Goal: Task Accomplishment & Management: Complete application form

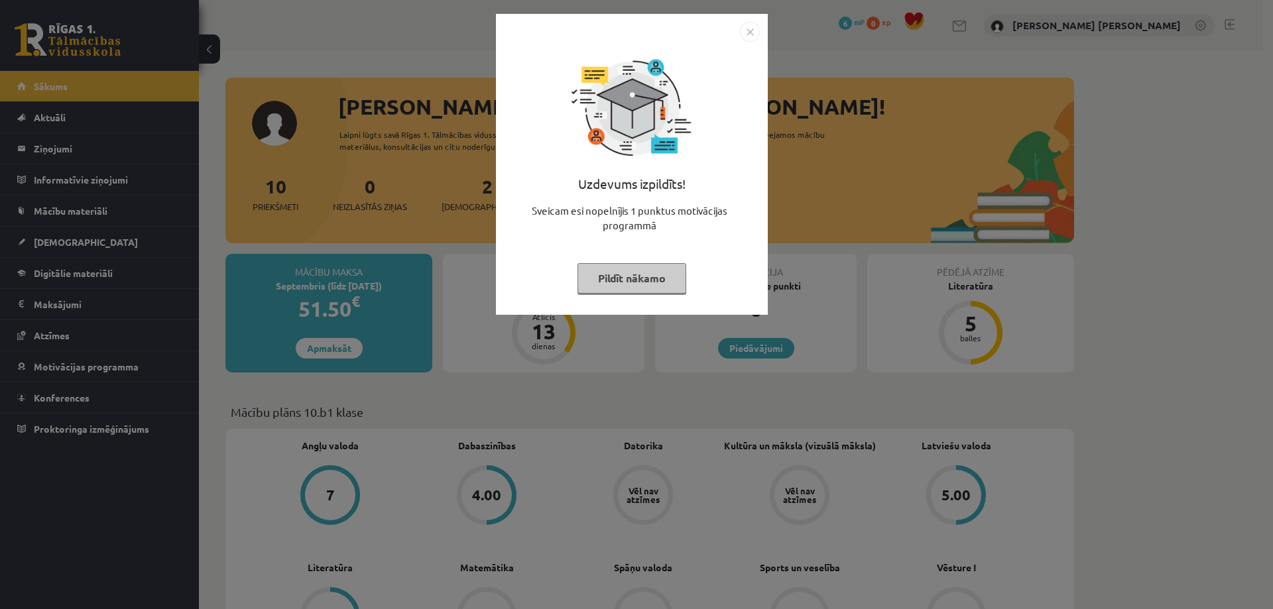
click at [752, 36] on img "Close" at bounding box center [750, 32] width 20 height 20
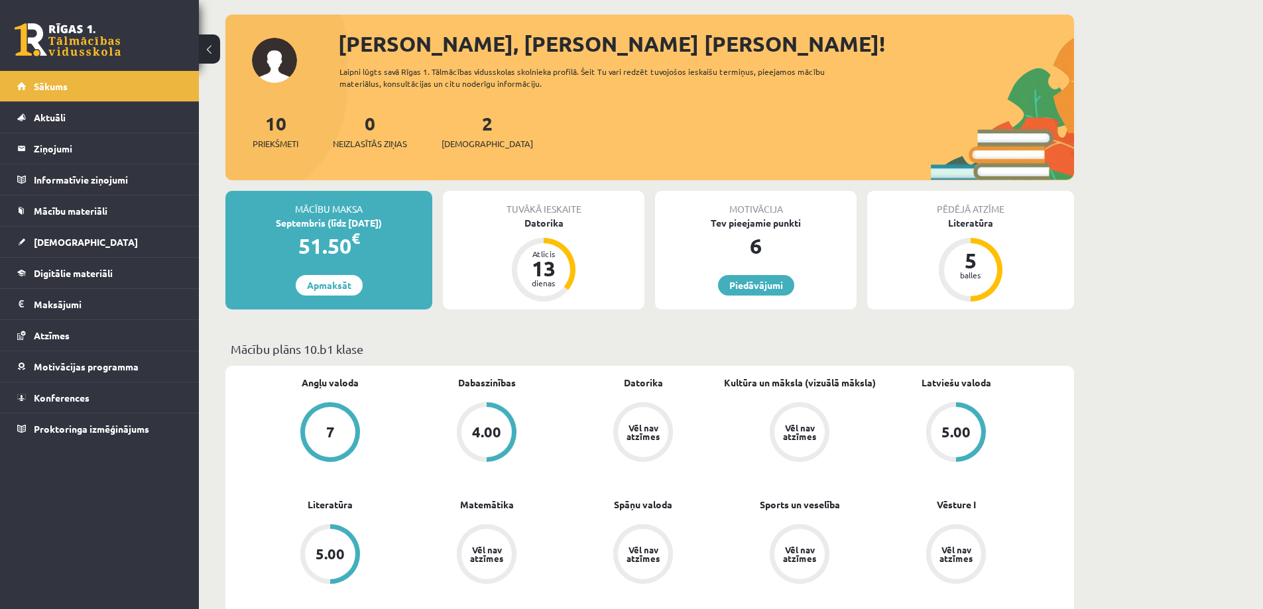
scroll to position [66, 0]
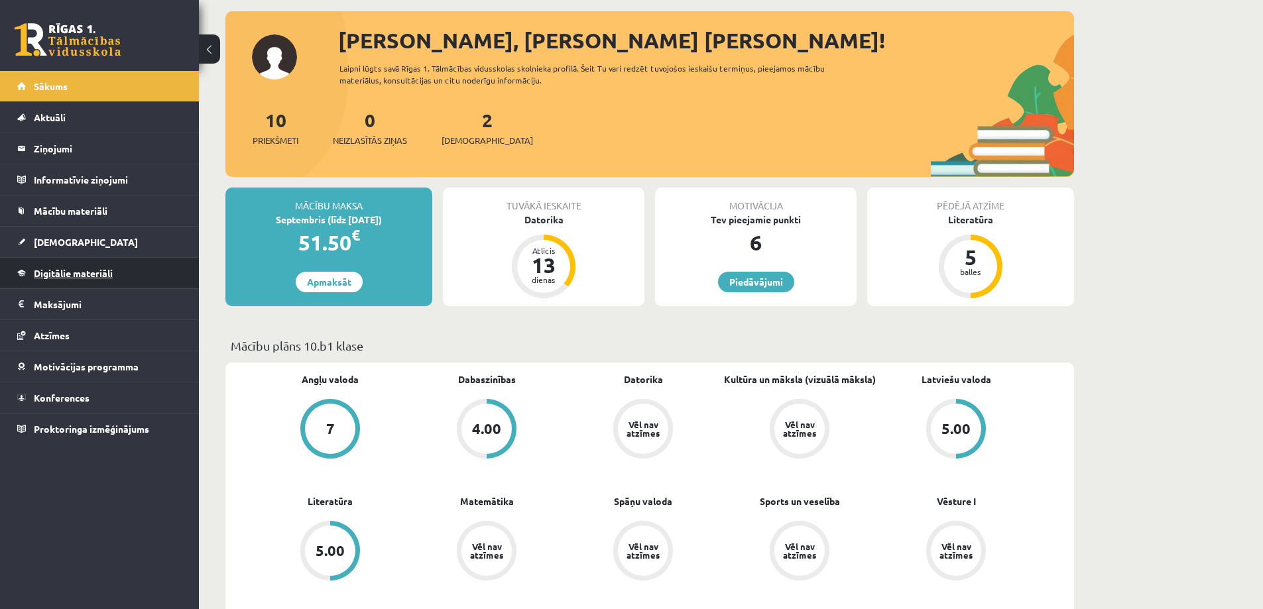
click at [50, 272] on span "Digitālie materiāli" at bounding box center [73, 273] width 79 height 12
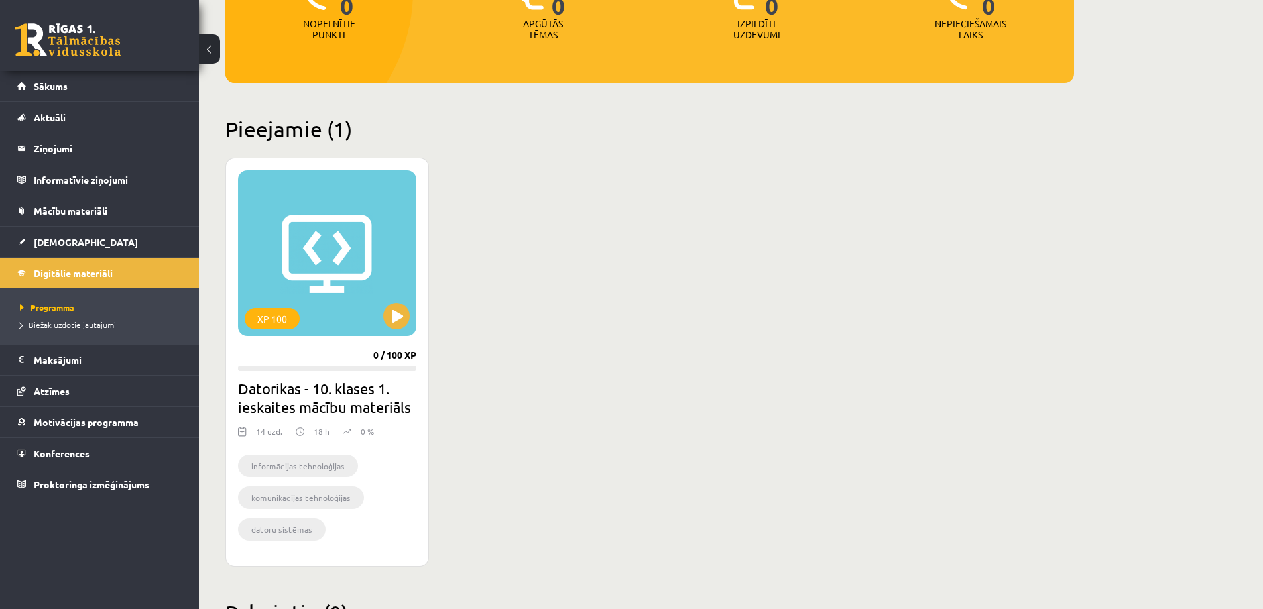
scroll to position [213, 0]
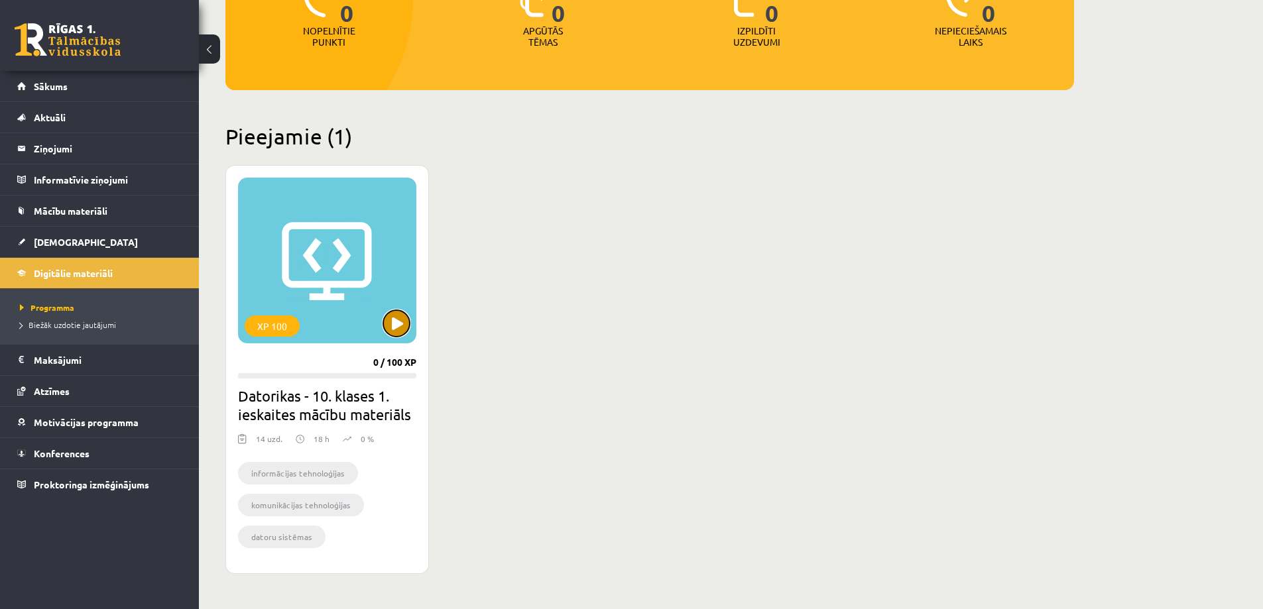
click at [404, 334] on button at bounding box center [396, 323] width 27 height 27
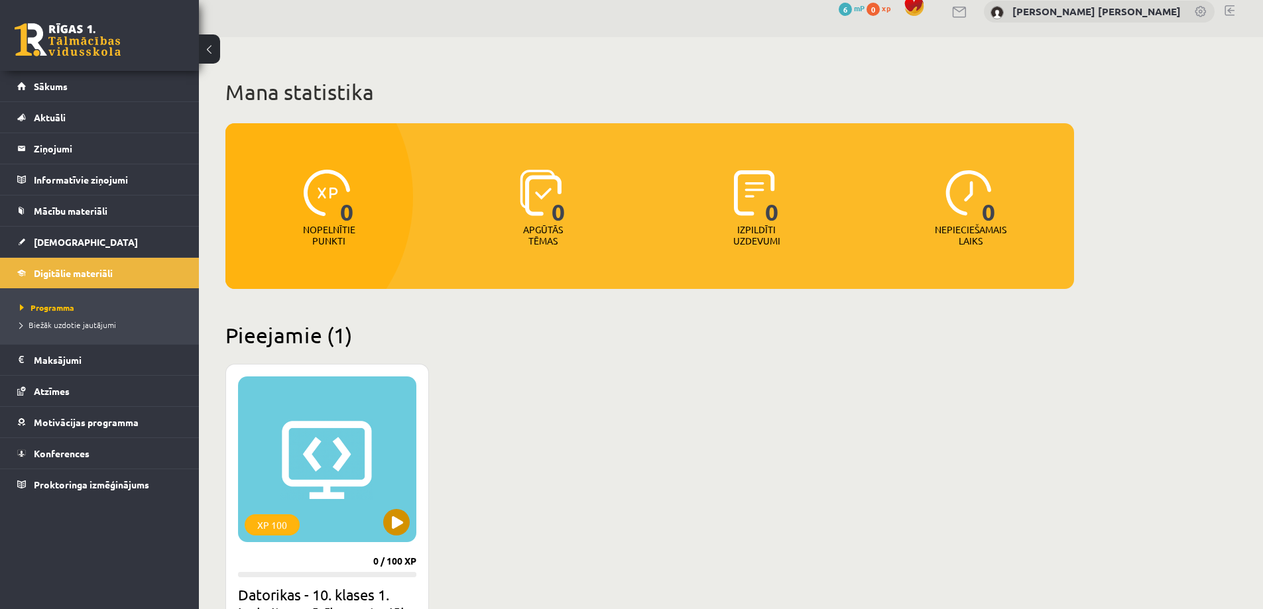
scroll to position [80, 0]
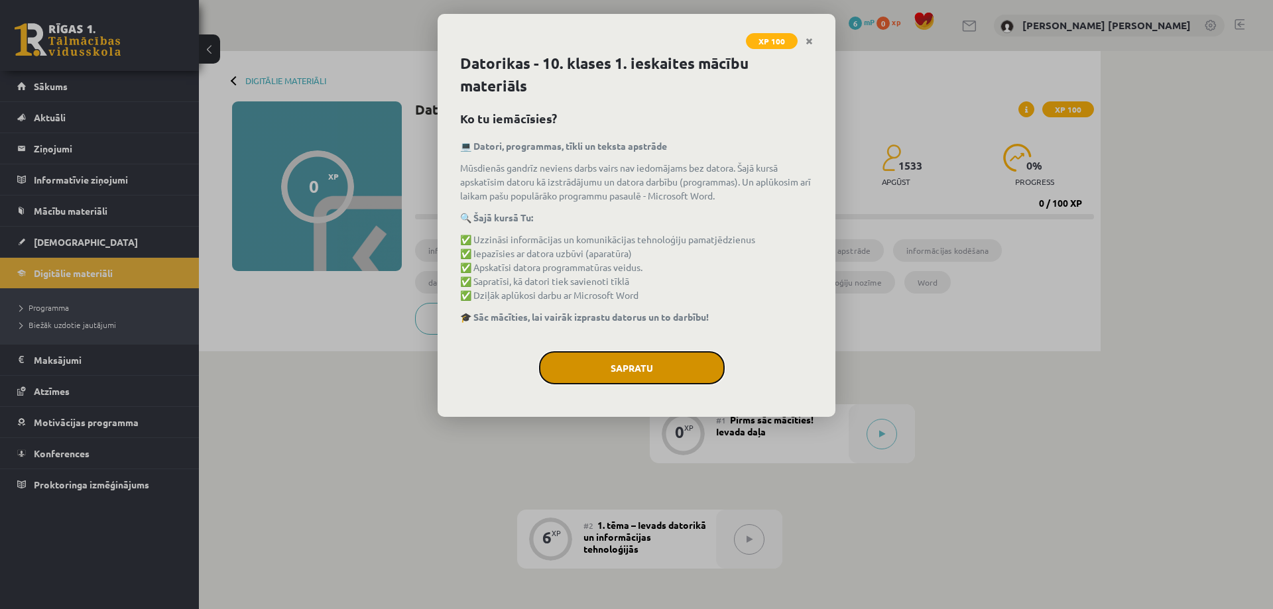
click at [601, 370] on button "Sapratu" at bounding box center [632, 367] width 186 height 33
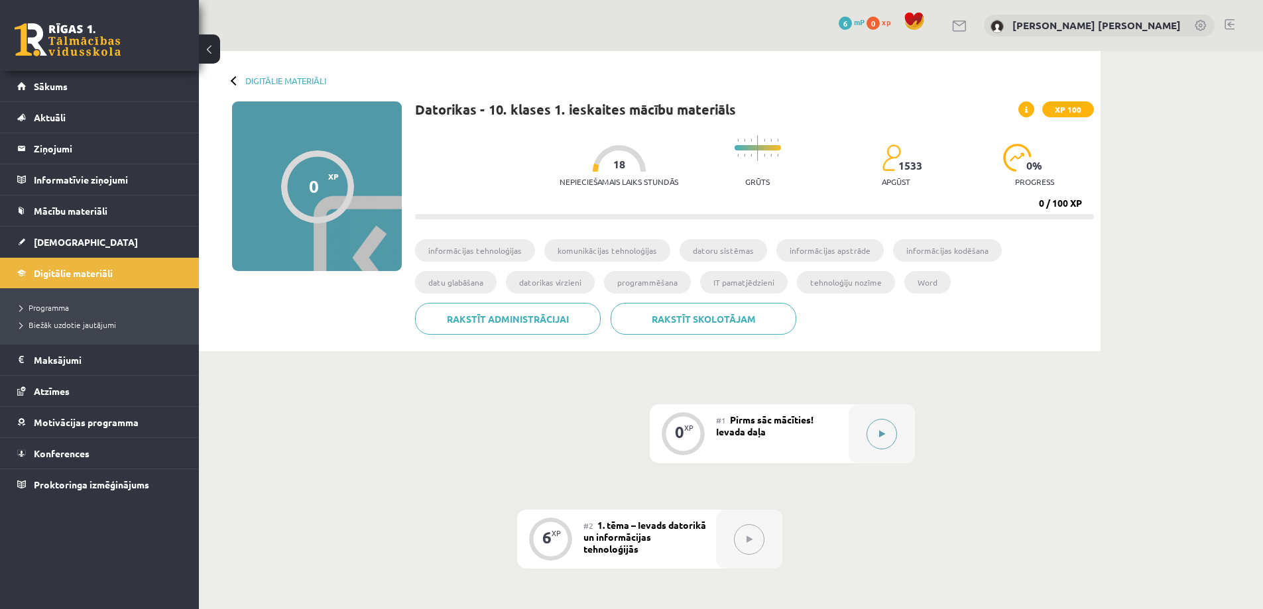
click at [875, 434] on button at bounding box center [882, 434] width 30 height 30
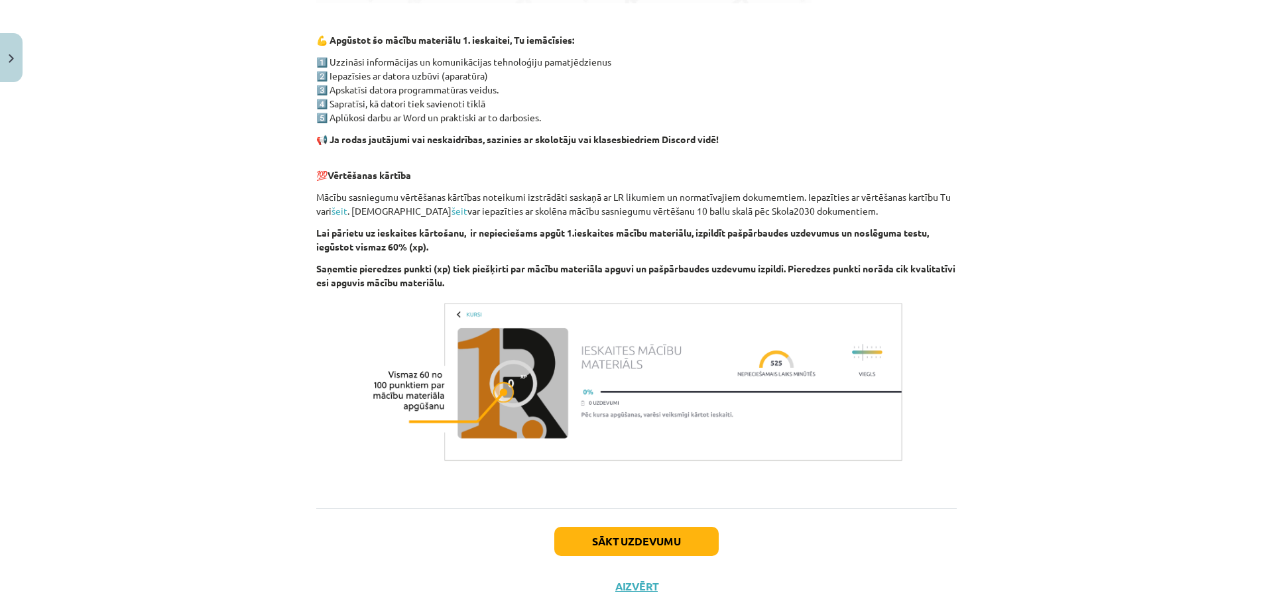
scroll to position [797, 0]
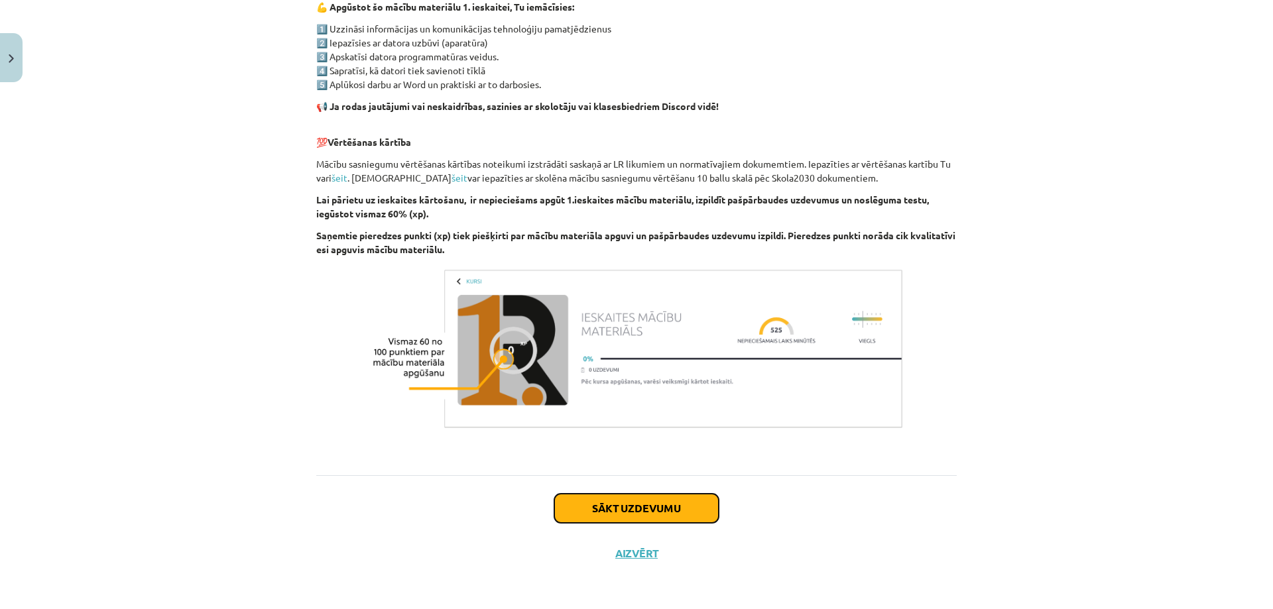
click at [622, 495] on button "Sākt uzdevumu" at bounding box center [636, 508] width 164 height 29
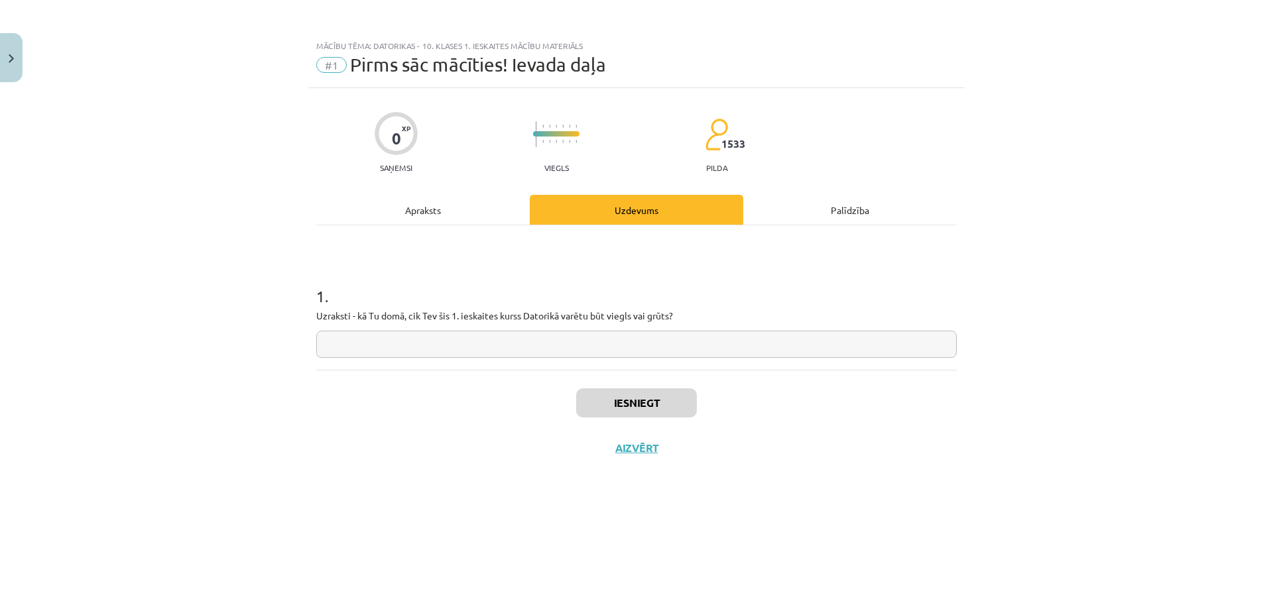
scroll to position [0, 0]
click at [510, 318] on p "Uzraksti - kā Tu domā, cik Tev šis 1. ieskaites kurss Datorikā varētu būt viegl…" at bounding box center [636, 316] width 640 height 14
click at [499, 345] on input "text" at bounding box center [636, 344] width 640 height 27
type input "**********"
click at [605, 394] on button "Iesniegt" at bounding box center [636, 403] width 121 height 29
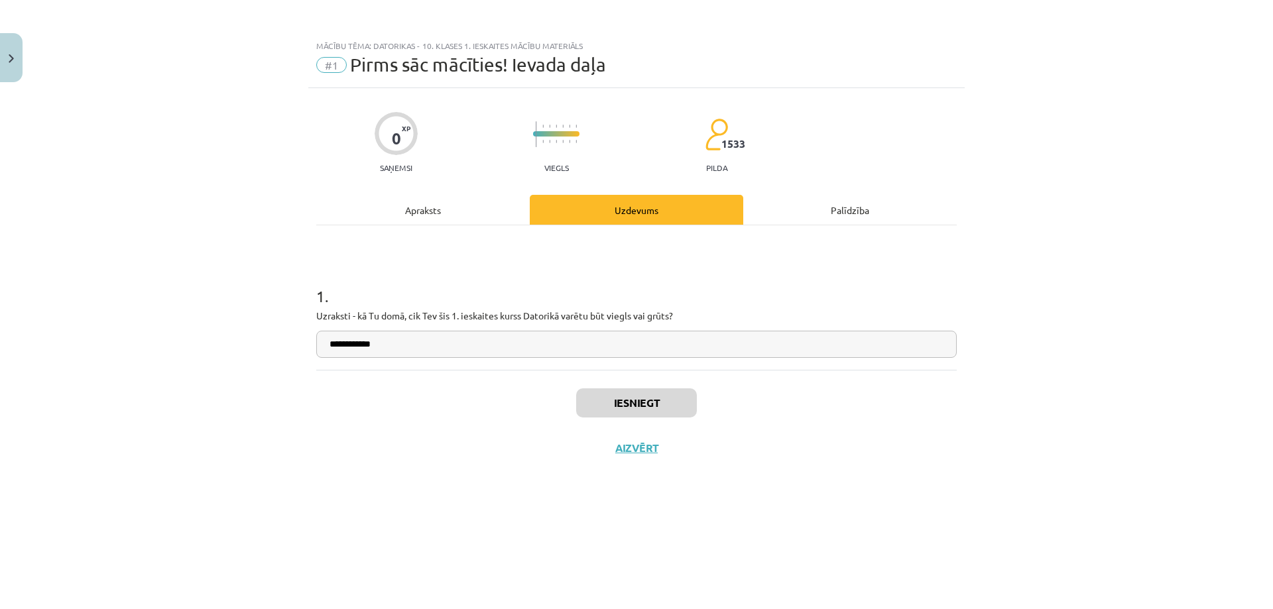
click at [446, 379] on div "Iesniegt Aizvērt" at bounding box center [636, 416] width 640 height 93
click at [438, 379] on div at bounding box center [438, 379] width 0 height 0
click at [446, 379] on div "Iesniegt Aizvērt" at bounding box center [636, 416] width 640 height 93
click at [446, 381] on div "Iesniegt Aizvērt" at bounding box center [636, 416] width 640 height 93
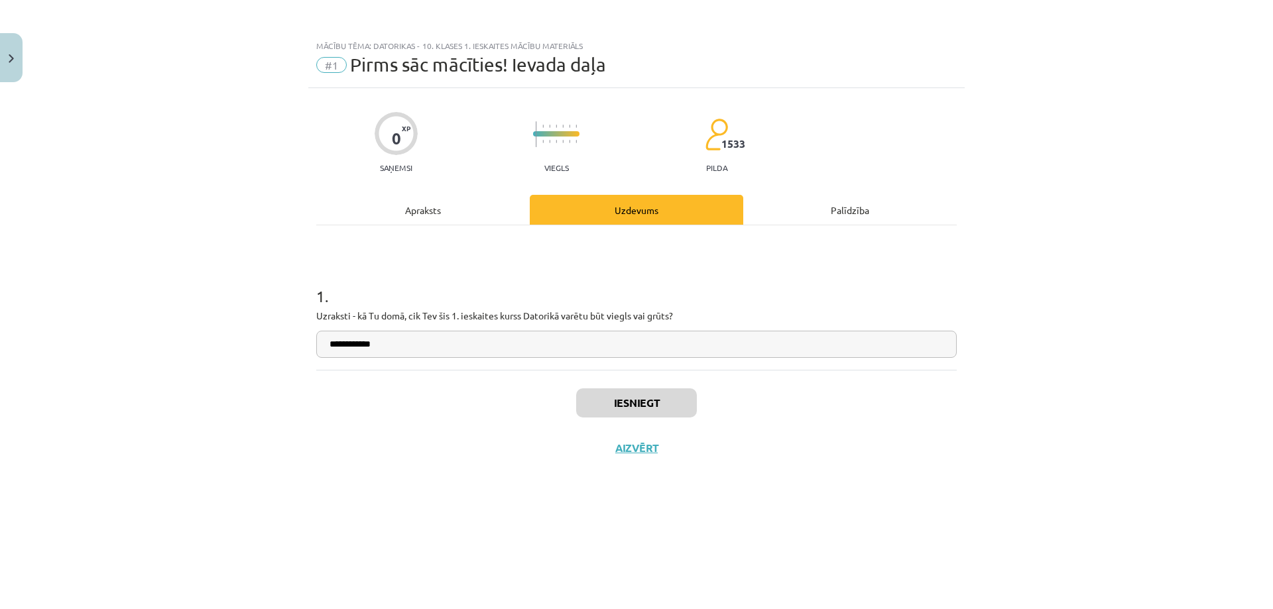
click at [446, 381] on div "Iesniegt Aizvērt" at bounding box center [636, 416] width 640 height 93
click at [578, 418] on div "Iesniegt Aizvērt" at bounding box center [636, 416] width 640 height 93
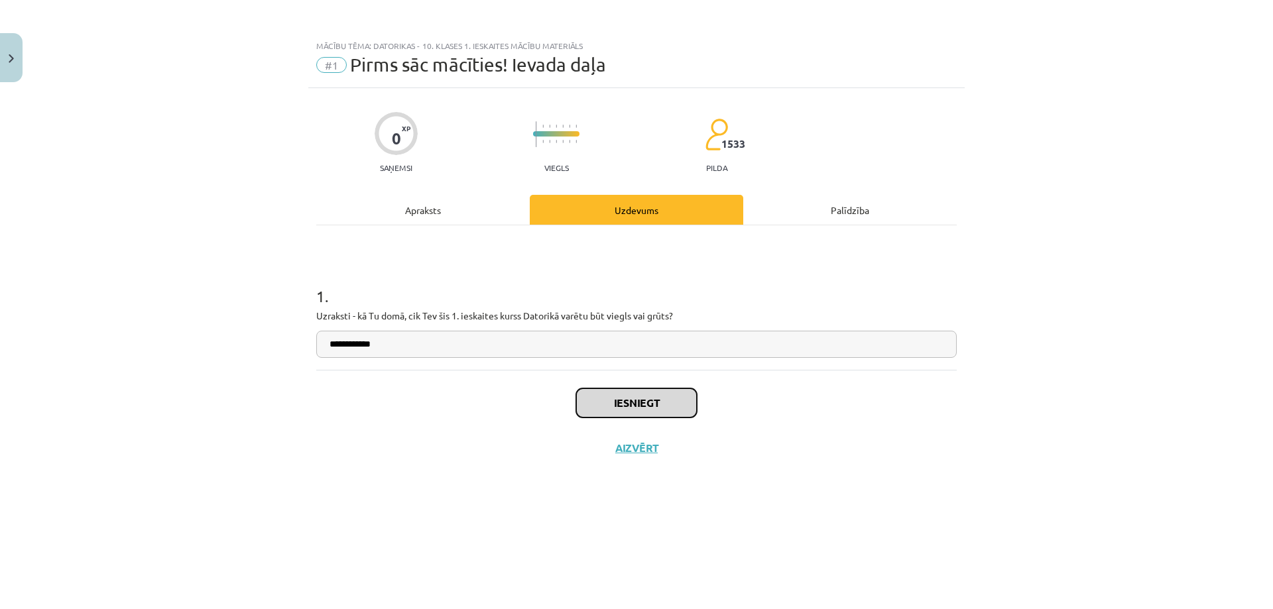
click at [609, 405] on button "Iesniegt" at bounding box center [636, 403] width 121 height 29
click at [377, 405] on div "Iesniegt Aizvērt" at bounding box center [636, 416] width 640 height 93
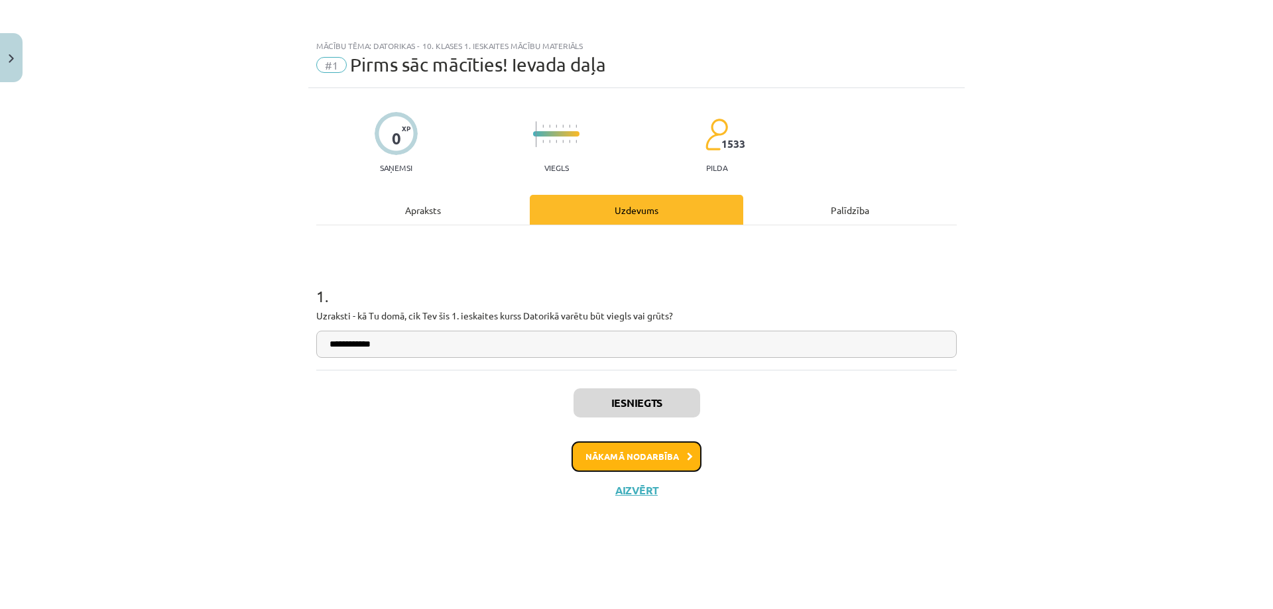
click at [613, 456] on button "Nākamā nodarbība" at bounding box center [636, 457] width 130 height 30
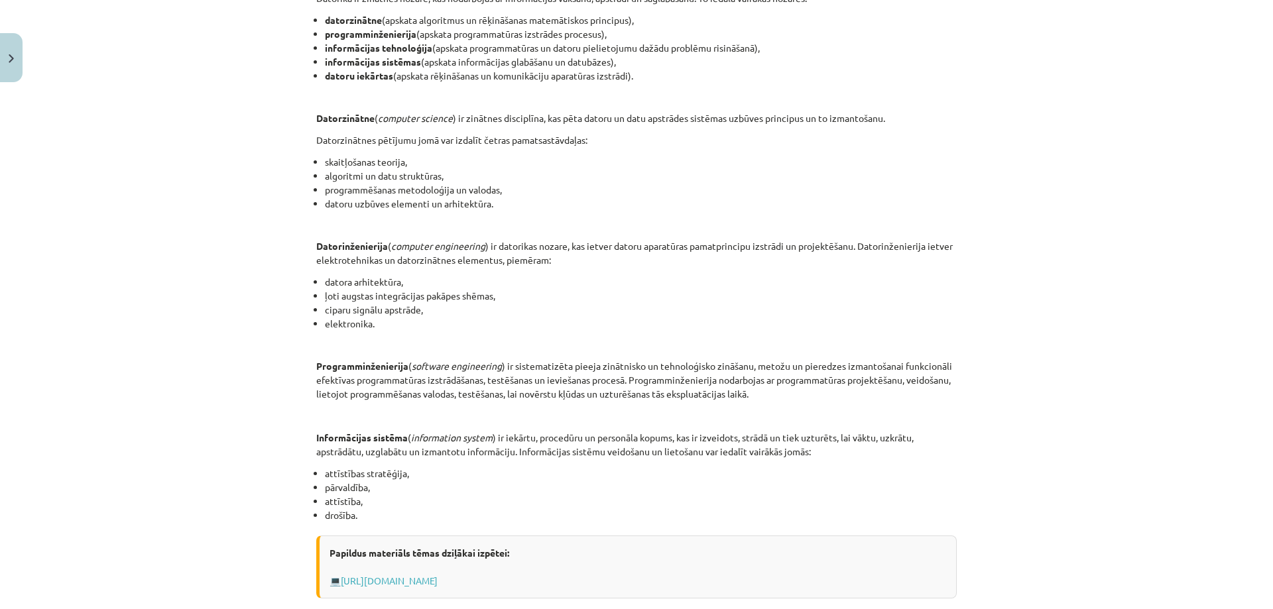
scroll to position [331, 0]
click at [177, 304] on div "Mācību tēma: Datorikas - 10. klases 1. ieskaites mācību materiāls #2 1. tēma – …" at bounding box center [636, 304] width 1273 height 609
